Goal: Information Seeking & Learning: Check status

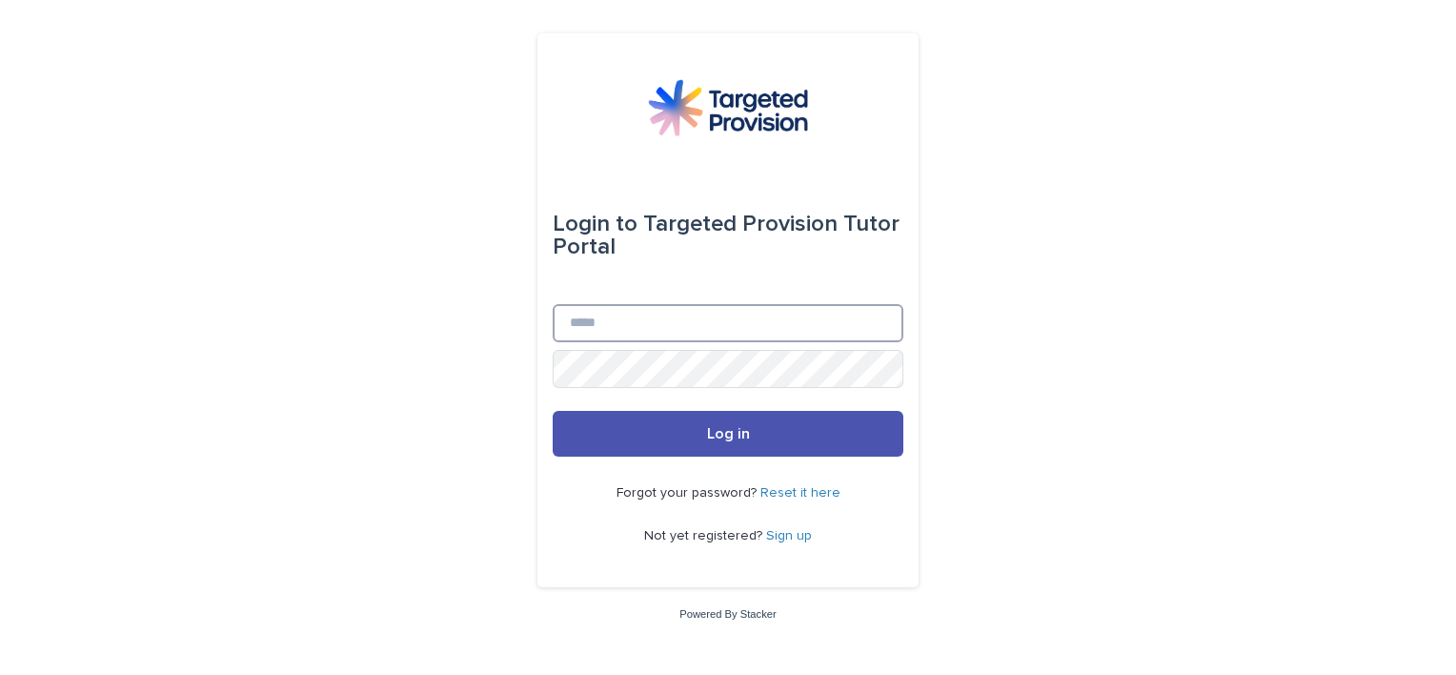
click at [647, 328] on input "Email" at bounding box center [728, 323] width 351 height 38
type input "**********"
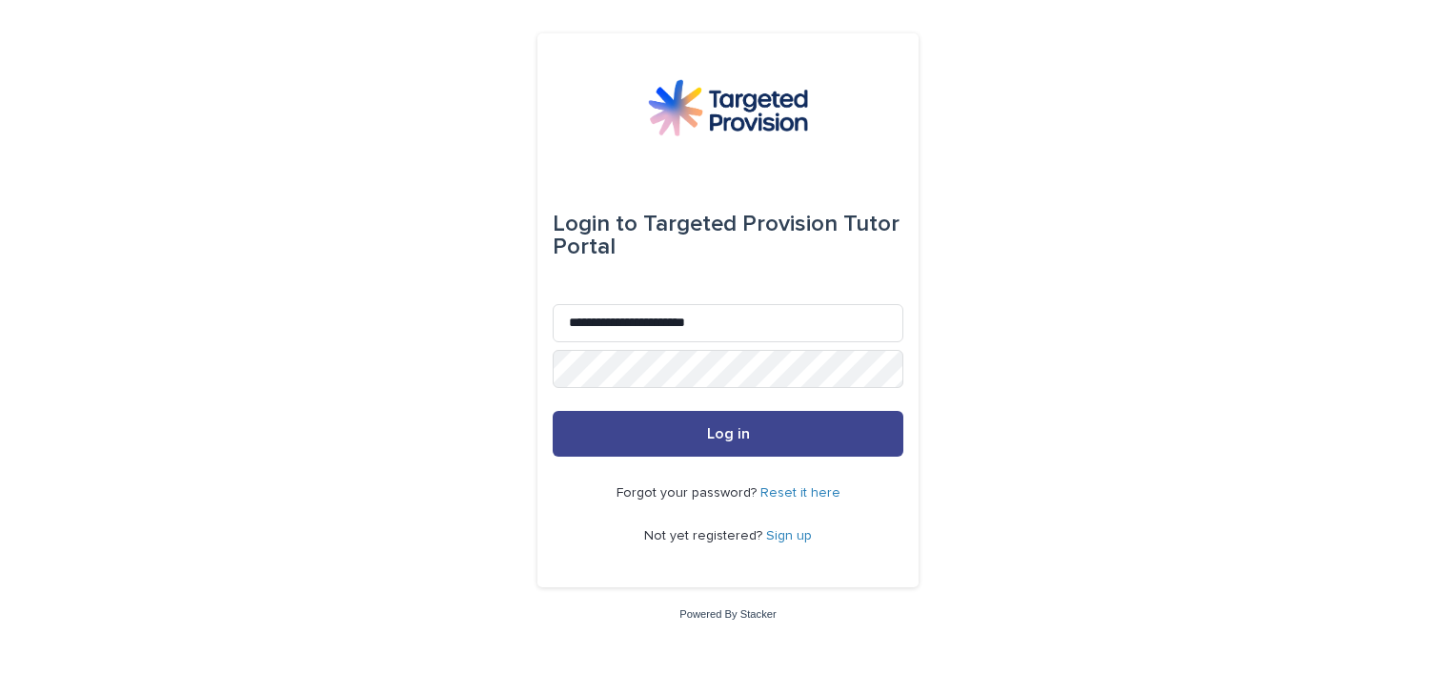
click at [795, 435] on button "Log in" at bounding box center [728, 434] width 351 height 46
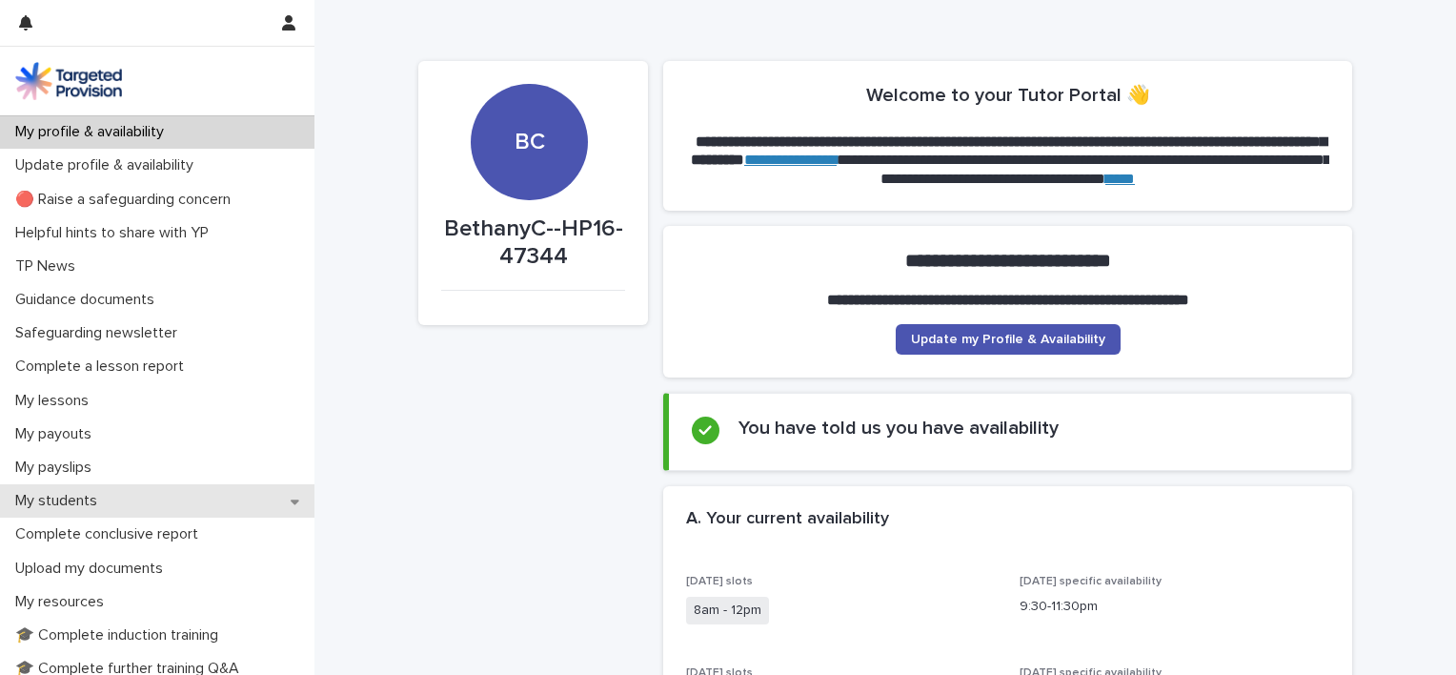
click at [59, 500] on p "My students" at bounding box center [60, 501] width 105 height 18
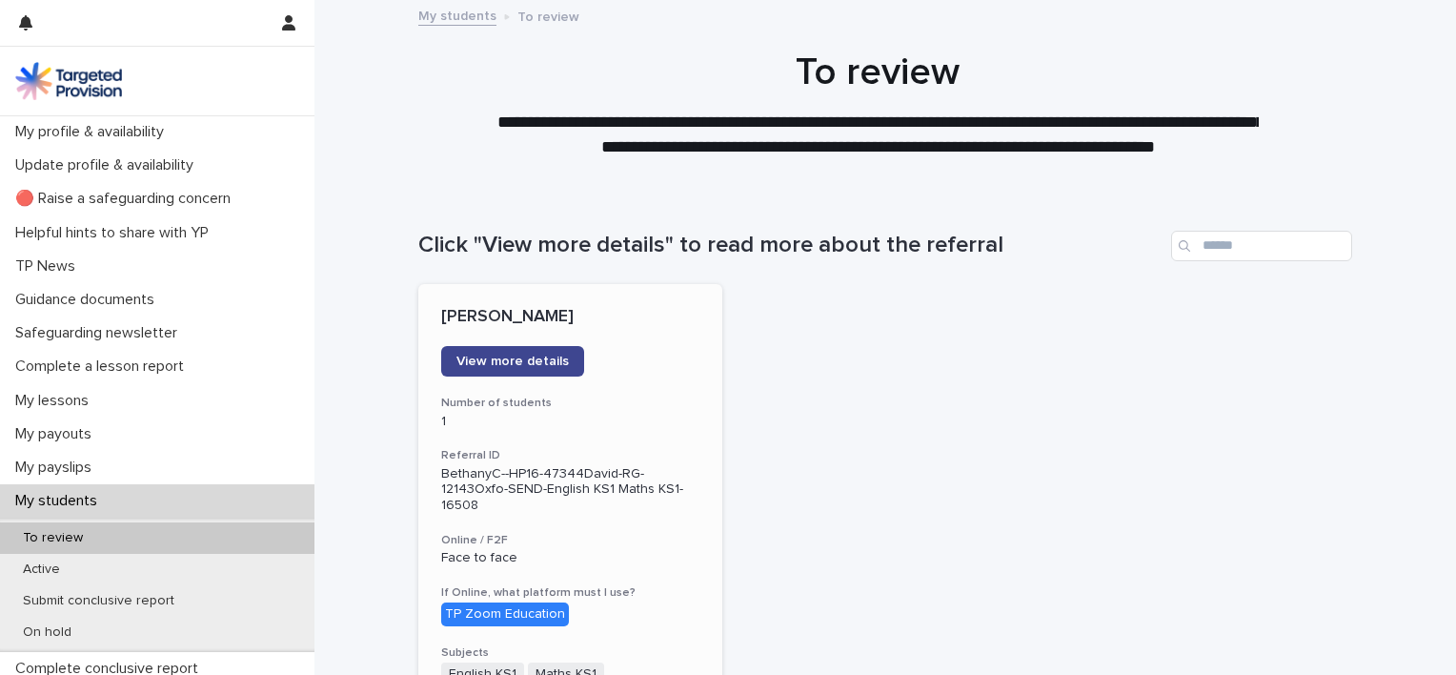
click at [477, 358] on span "View more details" at bounding box center [512, 361] width 112 height 13
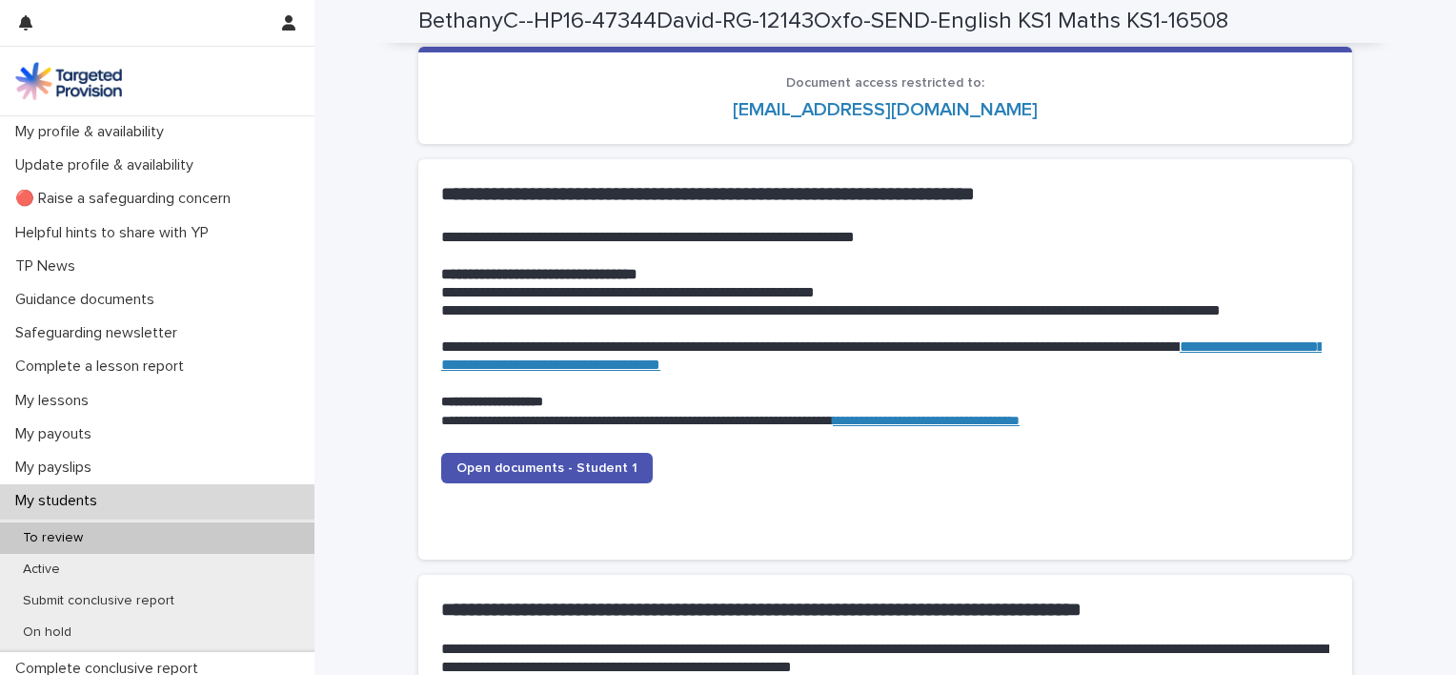
scroll to position [1936, 0]
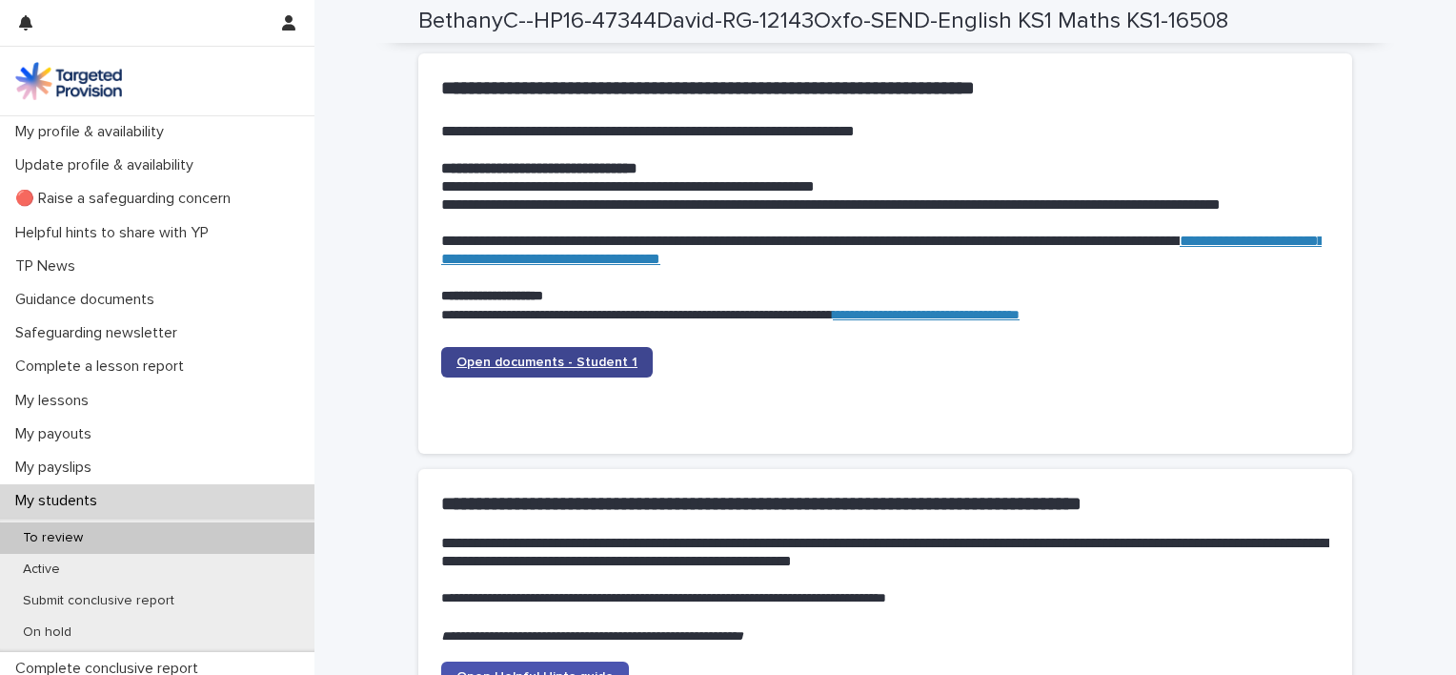
click at [564, 358] on span "Open documents - Student 1" at bounding box center [546, 361] width 181 height 13
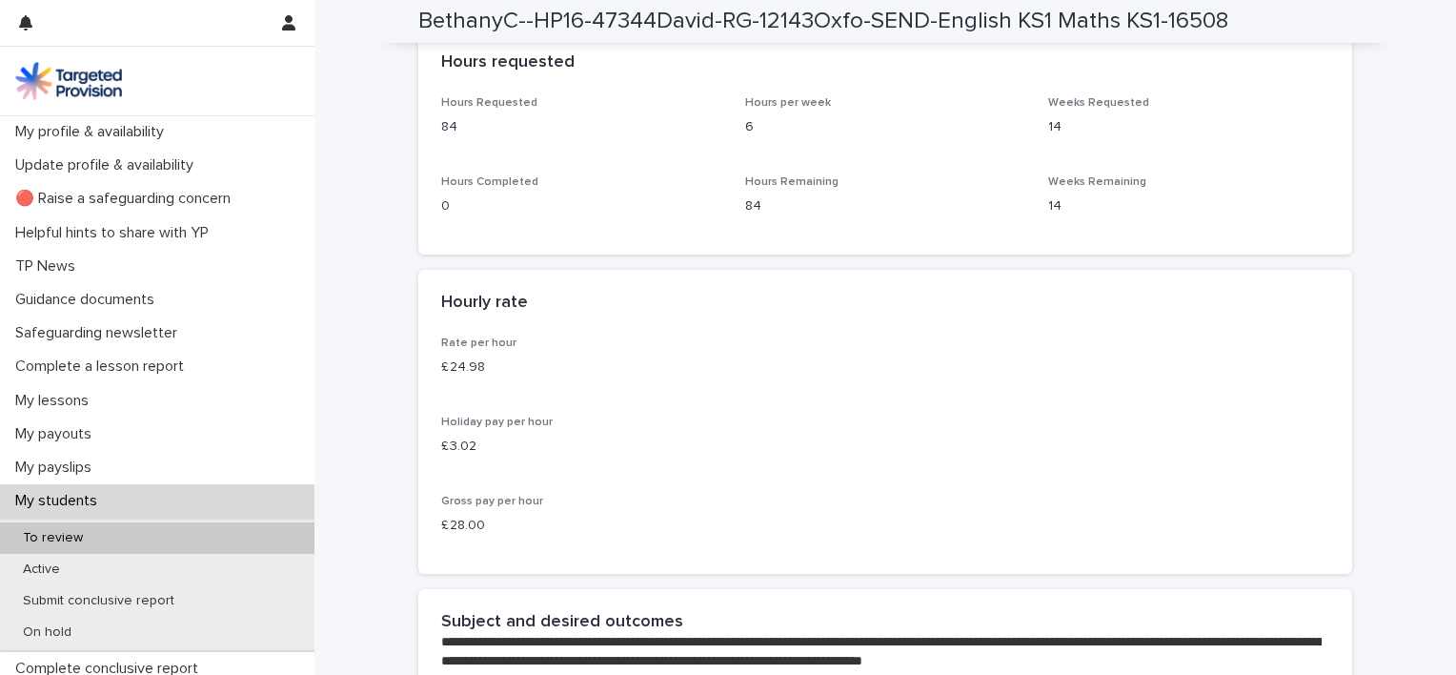
scroll to position [3732, 0]
